Goal: Task Accomplishment & Management: Complete application form

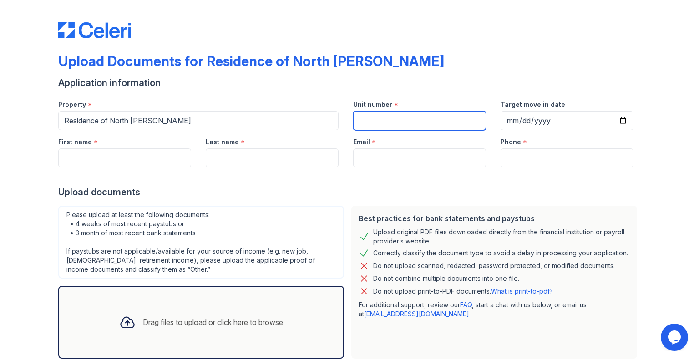
click at [406, 120] on input "Unit number" at bounding box center [419, 120] width 133 height 19
type input "B0910"
drag, startPoint x: 493, startPoint y: 55, endPoint x: 492, endPoint y: 59, distance: 4.8
click at [493, 55] on div "Upload Documents for Residence of North [PERSON_NAME]" at bounding box center [349, 65] width 583 height 24
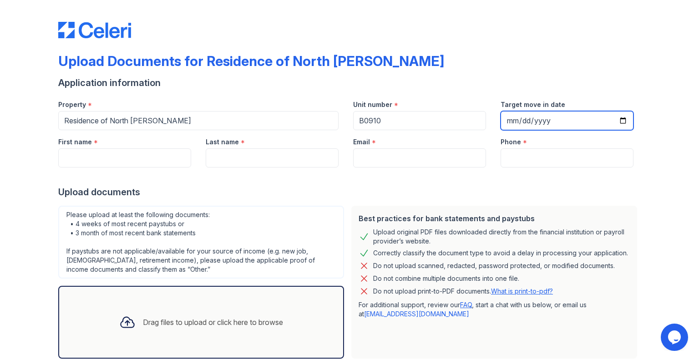
click at [525, 119] on input "Target move in date" at bounding box center [567, 120] width 133 height 19
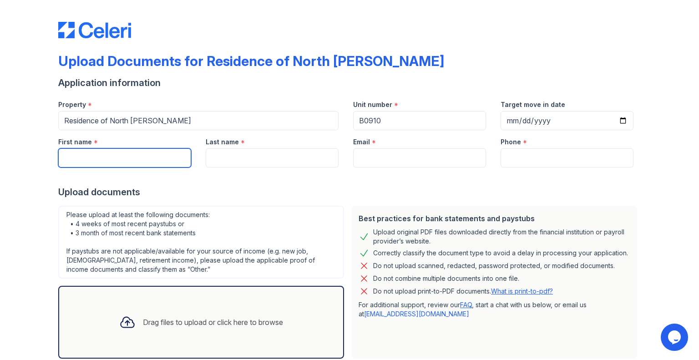
click at [162, 157] on input "First name" at bounding box center [124, 157] width 133 height 19
type input "[PERSON_NAME]"
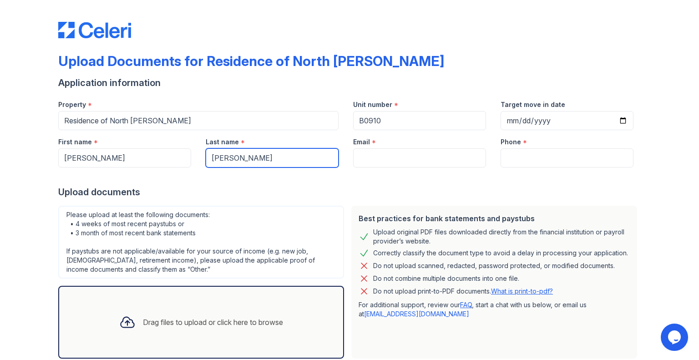
type input "[PERSON_NAME]"
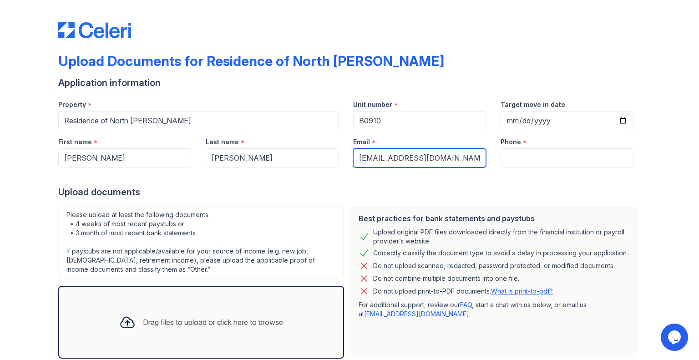
type input "[EMAIL_ADDRESS][DOMAIN_NAME]"
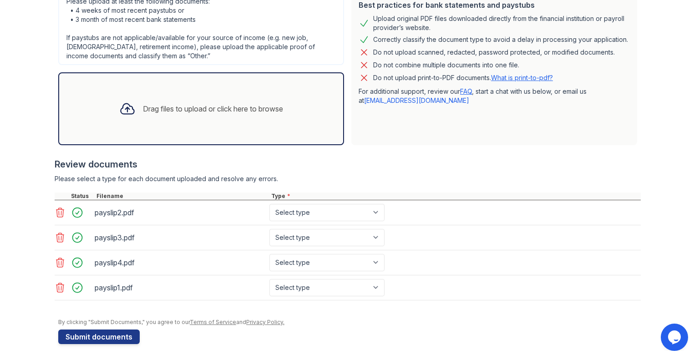
scroll to position [214, 0]
type input "2549314042"
click at [316, 205] on select "Select type Paystub Bank Statement Offer Letter Tax Documents Benefit Award Let…" at bounding box center [327, 212] width 115 height 17
select select "paystub"
click at [270, 204] on select "Select type Paystub Bank Statement Offer Letter Tax Documents Benefit Award Let…" at bounding box center [327, 212] width 115 height 17
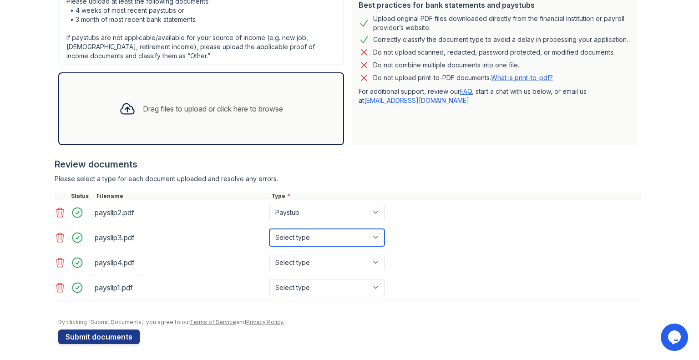
click at [322, 241] on select "Select type Paystub Bank Statement Offer Letter Tax Documents Benefit Award Let…" at bounding box center [327, 237] width 115 height 17
select select "paystub"
click at [270, 229] on select "Select type Paystub Bank Statement Offer Letter Tax Documents Benefit Award Let…" at bounding box center [327, 237] width 115 height 17
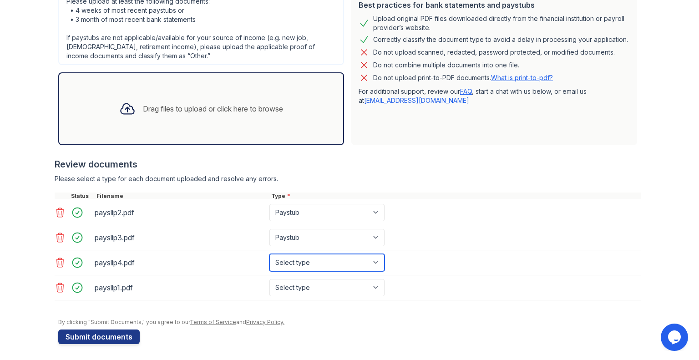
click at [313, 254] on select "Select type Paystub Bank Statement Offer Letter Tax Documents Benefit Award Let…" at bounding box center [327, 262] width 115 height 17
select select "paystub"
click at [270, 254] on select "Select type Paystub Bank Statement Offer Letter Tax Documents Benefit Award Let…" at bounding box center [327, 262] width 115 height 17
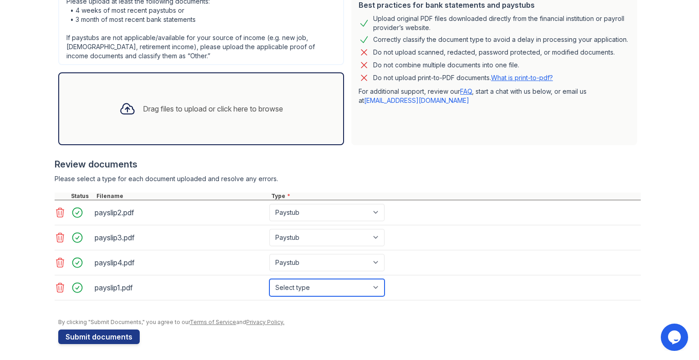
click at [301, 280] on select "Select type Paystub Bank Statement Offer Letter Tax Documents Benefit Award Let…" at bounding box center [327, 287] width 115 height 17
select select "paystub"
click at [270, 279] on select "Select type Paystub Bank Statement Offer Letter Tax Documents Benefit Award Let…" at bounding box center [327, 287] width 115 height 17
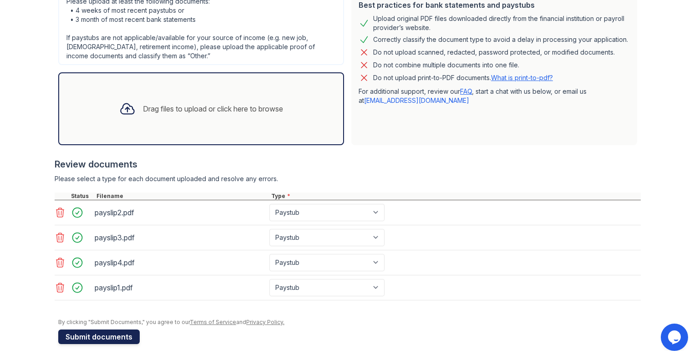
click at [90, 337] on button "Submit documents" at bounding box center [99, 337] width 82 height 15
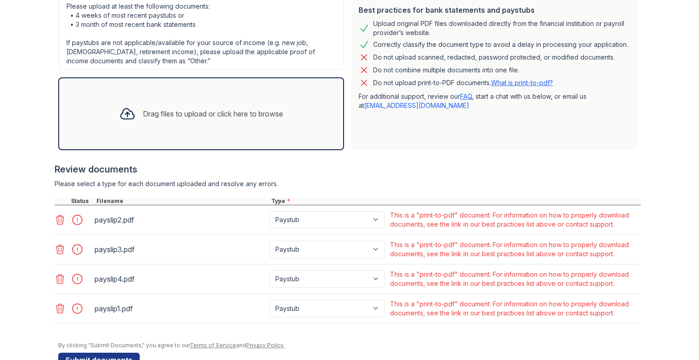
scroll to position [239, 0]
